Goal: Find contact information: Find contact information

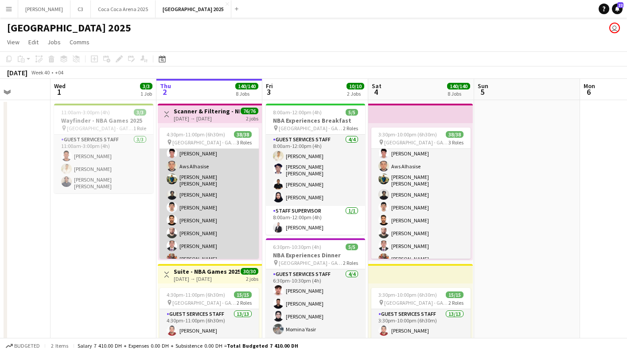
scroll to position [430, 0]
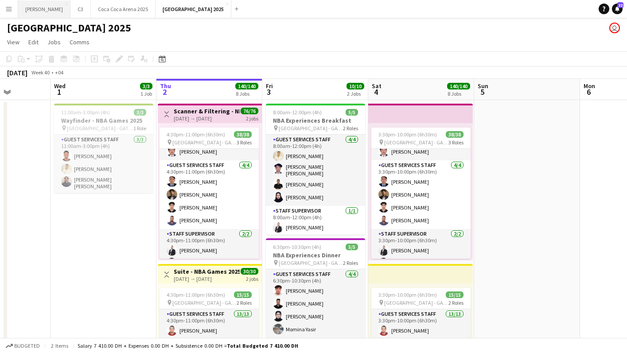
click at [30, 11] on button "[PERSON_NAME]" at bounding box center [44, 8] width 52 height 17
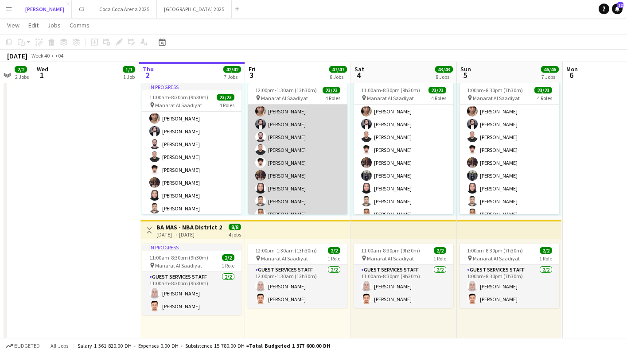
scroll to position [199, 0]
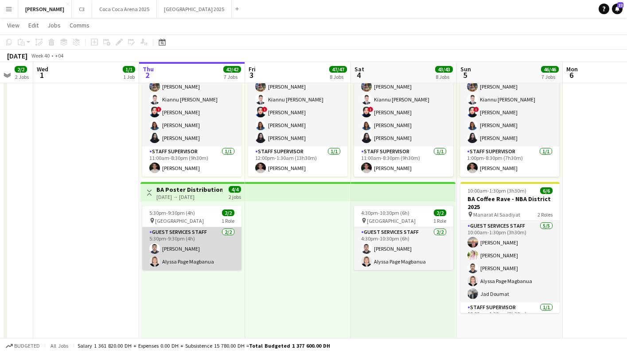
click at [205, 259] on app-card-role "Guest Services Staff [DATE] 5:30pm-9:30pm (4h) [PERSON_NAME] [PERSON_NAME] Page…" at bounding box center [191, 248] width 99 height 43
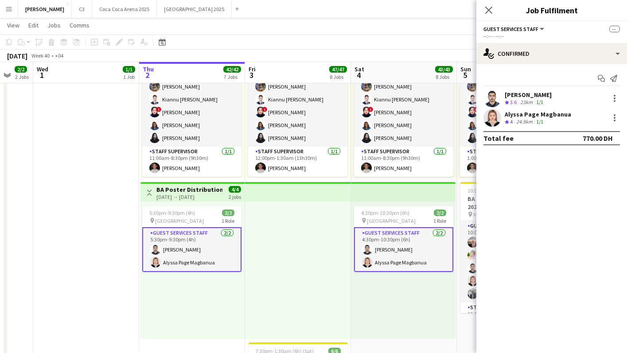
click at [493, 97] on app-user-avatar at bounding box center [492, 98] width 18 height 18
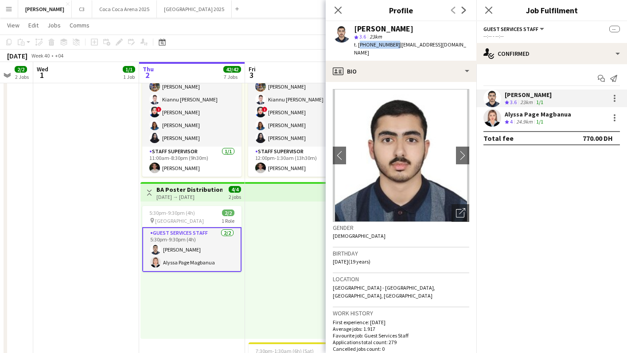
drag, startPoint x: 392, startPoint y: 46, endPoint x: 358, endPoint y: 45, distance: 34.6
click at [358, 45] on span "t. [PHONE_NUMBER]" at bounding box center [377, 44] width 46 height 7
copy span "[PHONE_NUMBER]"
